Goal: Find specific page/section: Find specific page/section

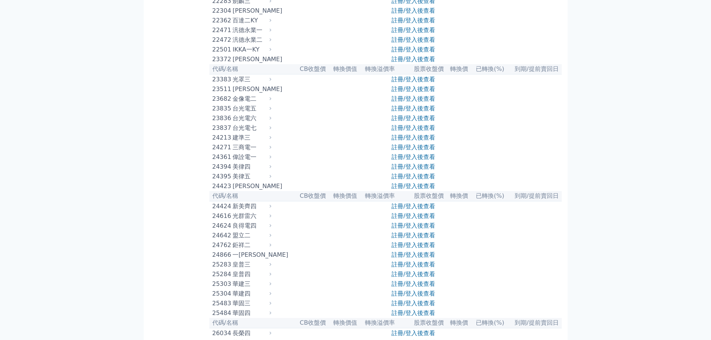
scroll to position [597, 0]
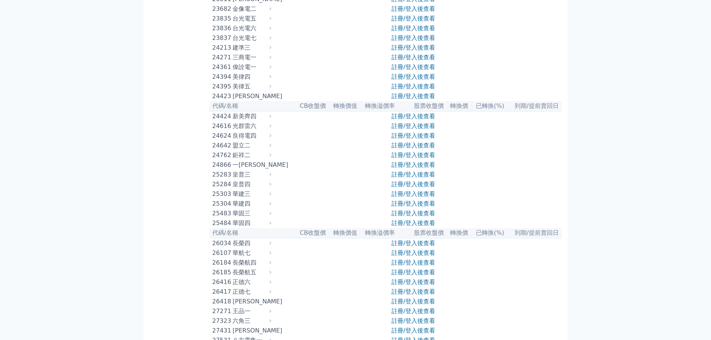
click at [421, 100] on link "註冊/登入後查看" at bounding box center [414, 96] width 44 height 7
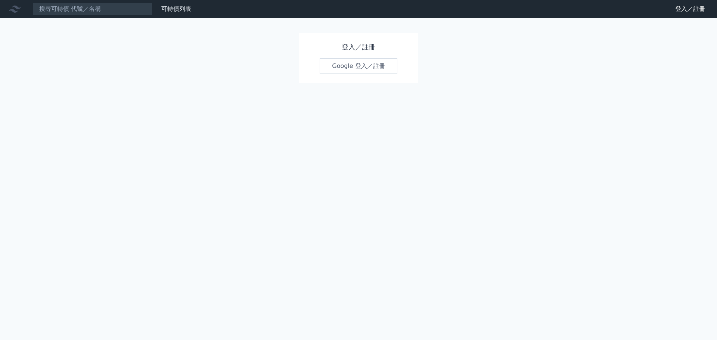
click at [360, 68] on link "Google 登入／註冊" at bounding box center [359, 66] width 78 height 16
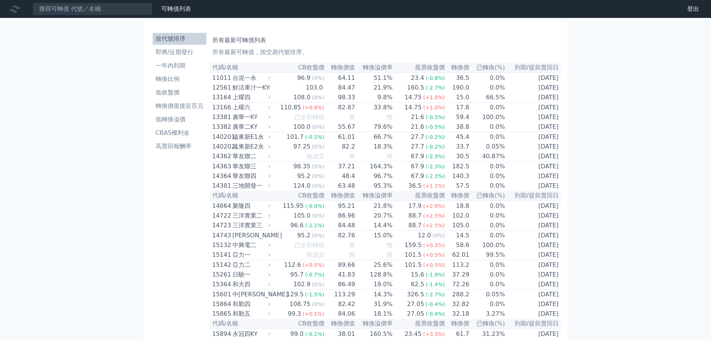
click at [691, 10] on link "登出" at bounding box center [693, 9] width 24 height 12
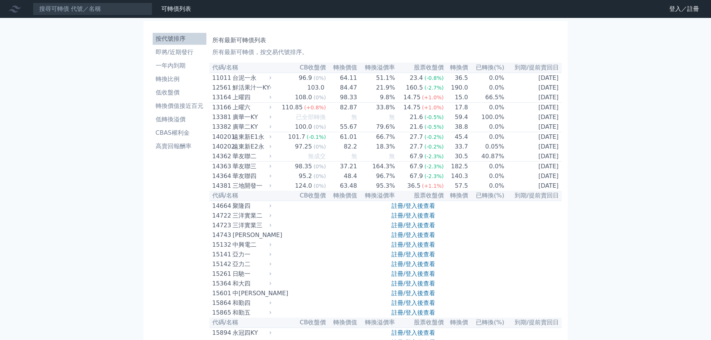
click at [178, 62] on li "一年內到期" at bounding box center [180, 65] width 54 height 9
